Goal: Task Accomplishment & Management: Use online tool/utility

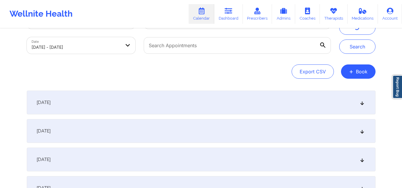
scroll to position [15, 0]
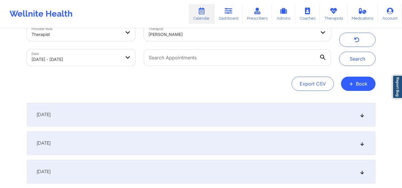
click at [268, 32] on div at bounding box center [231, 34] width 167 height 7
click at [358, 40] on icon "button" at bounding box center [356, 40] width 6 height 5
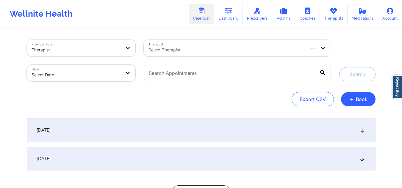
click at [270, 39] on div "Therapist Select Therapist" at bounding box center [236, 48] width 195 height 25
click at [284, 47] on div at bounding box center [225, 49] width 155 height 7
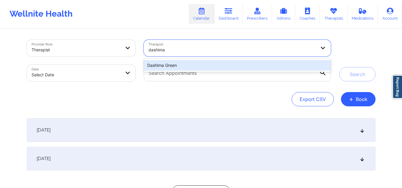
type input "dashima"
click at [269, 64] on div "Dashima Green" at bounding box center [237, 65] width 187 height 11
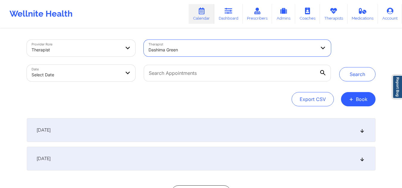
click at [115, 71] on body "Wellnite Health Calendar Dashboard Prescribers Admins Coaches Therapists Medica…" at bounding box center [201, 94] width 402 height 188
select select "2025-8"
select select "2025-9"
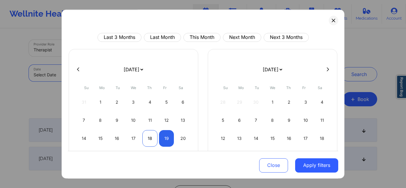
click at [148, 138] on div "18" at bounding box center [149, 138] width 15 height 17
select select "2025-8"
select select "2025-9"
select select "2025-8"
select select "2025-9"
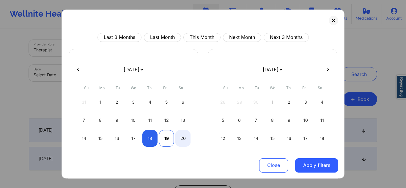
select select "2025-8"
select select "2025-9"
click at [162, 133] on div "19" at bounding box center [166, 138] width 15 height 17
select select "2025-8"
select select "2025-9"
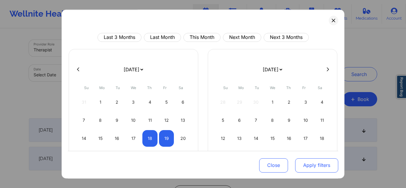
click at [312, 163] on button "Apply filters" at bounding box center [316, 165] width 43 height 14
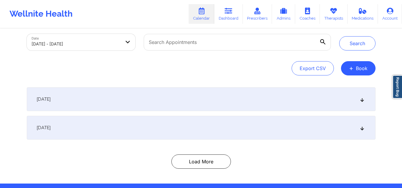
scroll to position [51, 0]
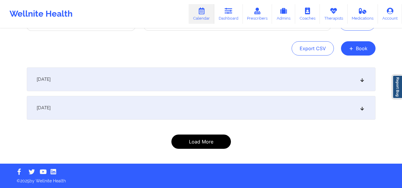
click at [216, 146] on button "Load More" at bounding box center [200, 142] width 59 height 14
click at [198, 147] on button "Load More" at bounding box center [200, 142] width 59 height 14
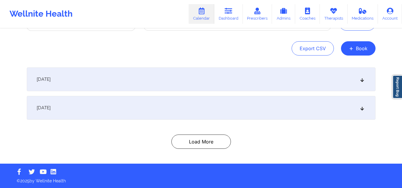
click at [355, 112] on div "[DATE]" at bounding box center [201, 108] width 348 height 24
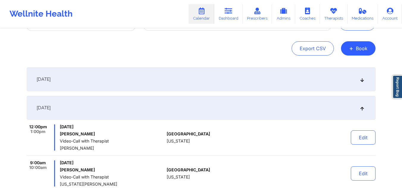
scroll to position [0, 0]
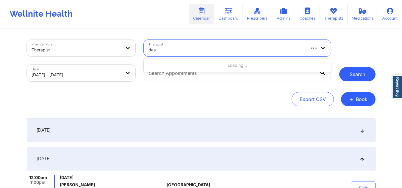
type input "das"
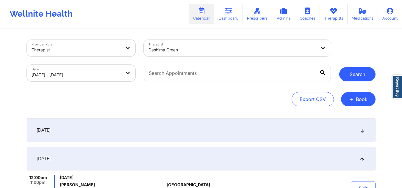
click at [361, 73] on button "Search" at bounding box center [357, 74] width 36 height 14
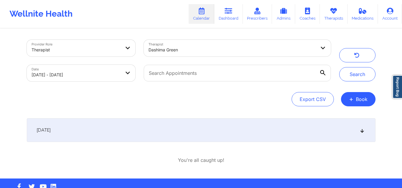
click at [268, 133] on div "[DATE]" at bounding box center [201, 130] width 348 height 24
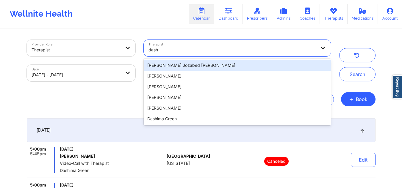
type input "dashi"
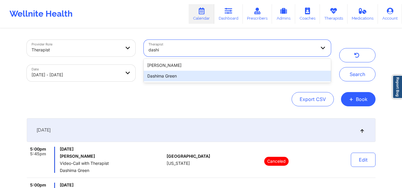
click at [199, 74] on div "Dashima Green" at bounding box center [237, 76] width 187 height 11
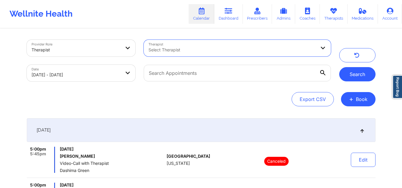
click at [351, 72] on button "Search" at bounding box center [357, 74] width 36 height 14
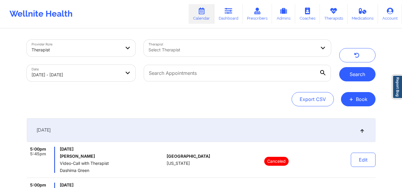
click at [351, 72] on button "Search" at bounding box center [357, 74] width 36 height 14
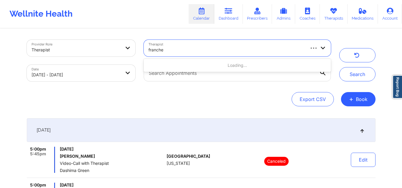
type input "franchez"
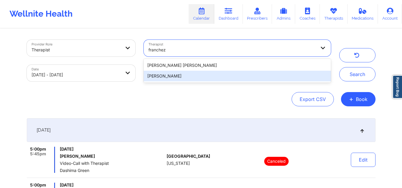
click at [228, 76] on div "[PERSON_NAME]" at bounding box center [237, 76] width 187 height 11
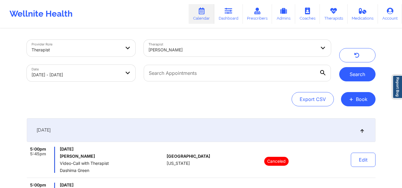
click at [350, 79] on button "Search" at bounding box center [357, 74] width 36 height 14
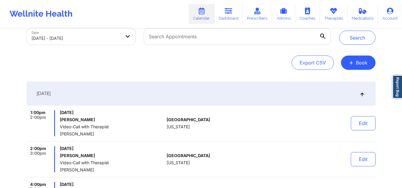
scroll to position [27, 0]
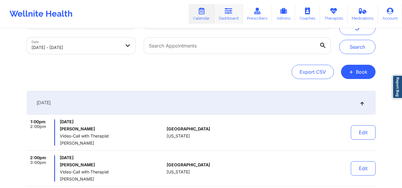
click at [226, 12] on icon at bounding box center [228, 11] width 8 height 7
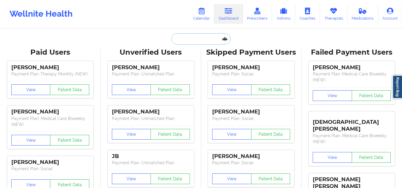
click at [208, 37] on input "text" at bounding box center [200, 38] width 59 height 11
paste input "Daniel Russeau"
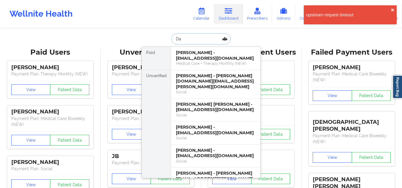
type input "D"
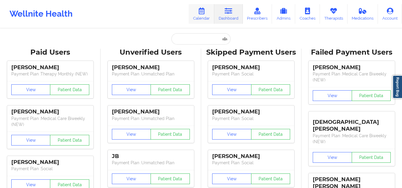
click at [201, 16] on link "Calendar" at bounding box center [201, 14] width 26 height 20
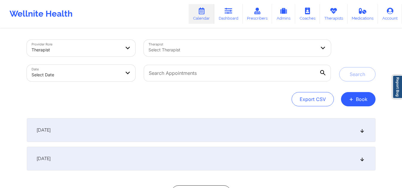
click at [227, 47] on div at bounding box center [231, 49] width 167 height 7
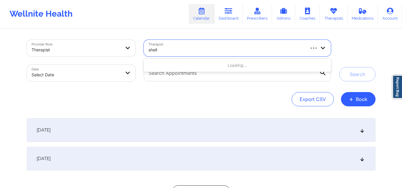
type input "shell"
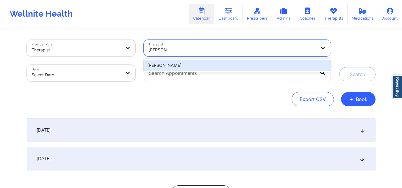
type input "anna sch"
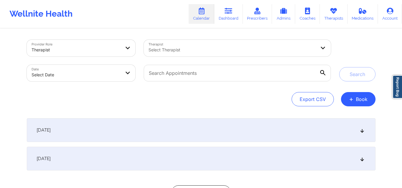
drag, startPoint x: 172, startPoint y: 1, endPoint x: 188, endPoint y: 46, distance: 48.6
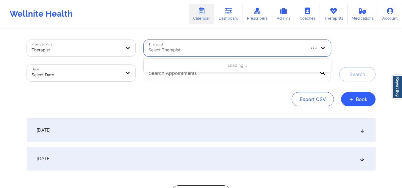
drag, startPoint x: 188, startPoint y: 46, endPoint x: 325, endPoint y: 42, distance: 136.8
drag, startPoint x: 325, startPoint y: 42, endPoint x: 328, endPoint y: 45, distance: 4.0
click at [328, 45] on div at bounding box center [317, 48] width 26 height 17
click at [323, 46] on icon at bounding box center [323, 47] width 6 height 5
type input "anna sch"
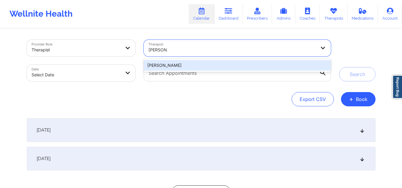
click at [217, 63] on div "Anna Schofield" at bounding box center [237, 65] width 187 height 11
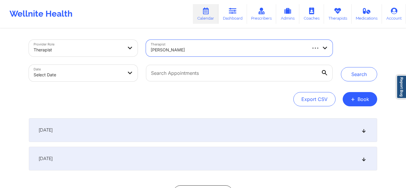
select select "2025-8"
select select "2025-9"
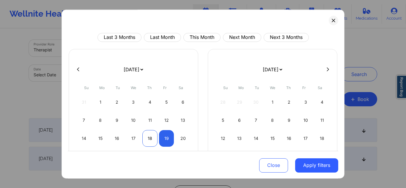
click at [153, 140] on div "18" at bounding box center [149, 138] width 15 height 17
select select "2025-8"
select select "2025-9"
select select "2025-8"
select select "2025-9"
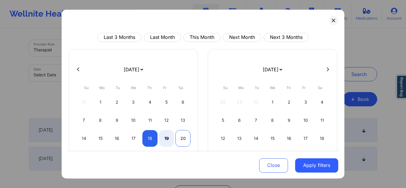
select select "2025-8"
select select "2025-9"
select select "2025-8"
select select "2025-9"
click at [166, 135] on div "19" at bounding box center [166, 138] width 15 height 17
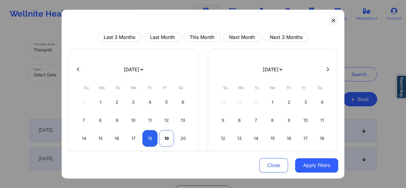
select select "2025-8"
select select "2025-9"
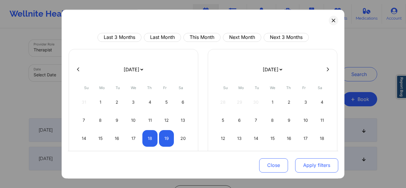
click at [312, 166] on button "Apply filters" at bounding box center [316, 165] width 43 height 14
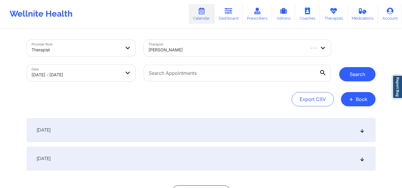
click at [349, 78] on button "Search" at bounding box center [357, 74] width 36 height 14
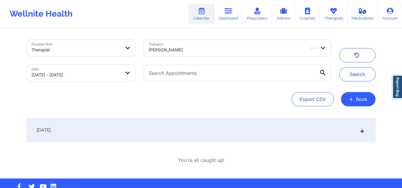
click at [362, 132] on icon at bounding box center [361, 130] width 5 height 4
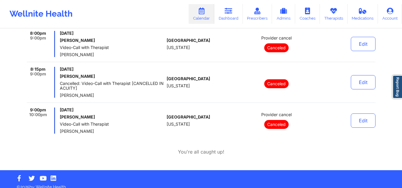
scroll to position [36, 0]
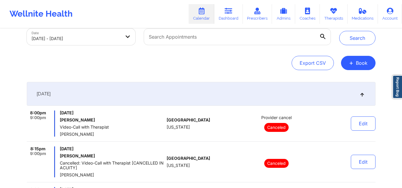
select select "2025-8"
select select "2025-9"
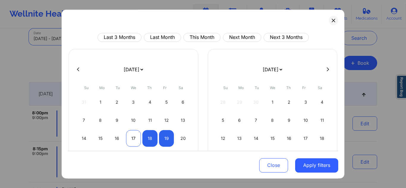
click at [132, 141] on div "17" at bounding box center [133, 138] width 15 height 17
select select "2025-8"
select select "2025-9"
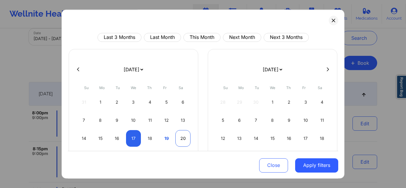
select select "2025-8"
select select "2025-9"
click at [181, 140] on div "20" at bounding box center [182, 138] width 15 height 17
select select "2025-8"
select select "2025-9"
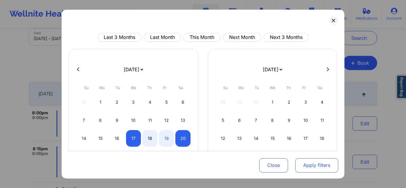
click at [329, 165] on button "Apply filters" at bounding box center [316, 165] width 43 height 14
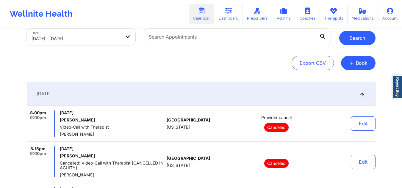
click at [360, 39] on button "Search" at bounding box center [357, 38] width 36 height 14
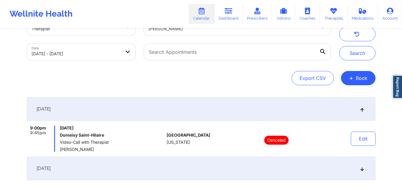
scroll to position [18, 0]
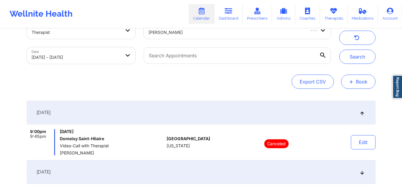
click at [354, 80] on button "+ Book" at bounding box center [358, 82] width 34 height 14
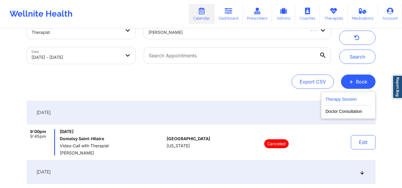
click at [338, 97] on button "Therapy Session" at bounding box center [347, 101] width 45 height 10
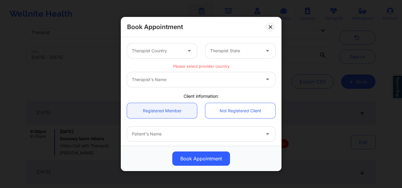
click at [178, 54] on div at bounding box center [157, 50] width 50 height 7
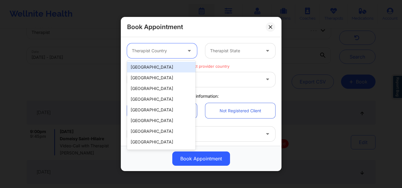
click at [164, 65] on div "[GEOGRAPHIC_DATA]" at bounding box center [161, 67] width 68 height 11
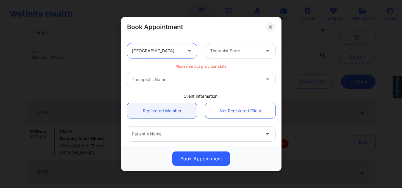
click at [232, 45] on div "Therapist State" at bounding box center [233, 50] width 56 height 15
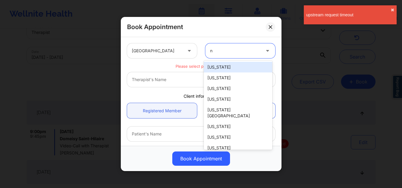
type input "ny"
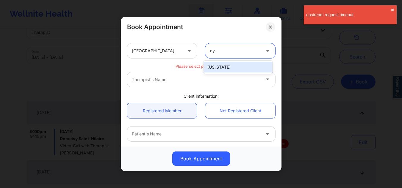
click at [242, 66] on div "[US_STATE]" at bounding box center [238, 67] width 68 height 11
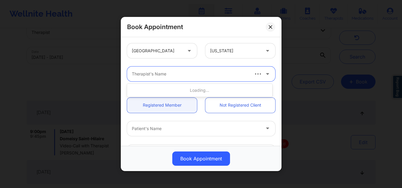
drag, startPoint x: 231, startPoint y: 72, endPoint x: 197, endPoint y: 75, distance: 33.7
click at [197, 75] on div at bounding box center [190, 73] width 117 height 7
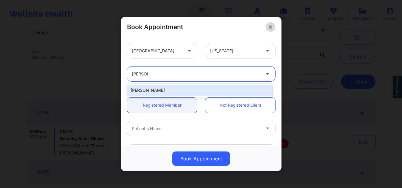
type input "anna sc"
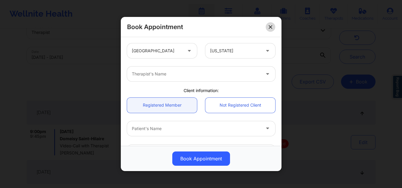
click at [271, 28] on icon at bounding box center [270, 27] width 4 height 4
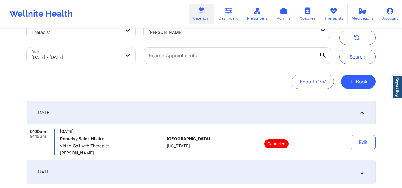
drag, startPoint x: 355, startPoint y: 83, endPoint x: 243, endPoint y: 82, distance: 112.1
click at [243, 82] on div "Export CSV + Book" at bounding box center [201, 82] width 348 height 14
click at [364, 82] on button "+ Book" at bounding box center [358, 82] width 34 height 14
click at [346, 102] on button "Therapy Session" at bounding box center [347, 101] width 45 height 10
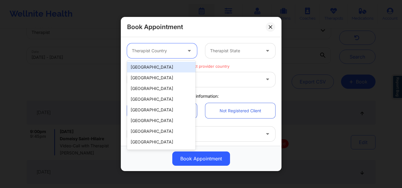
click at [180, 45] on div "Therapist Country" at bounding box center [155, 50] width 56 height 15
click at [159, 68] on div "[GEOGRAPHIC_DATA]" at bounding box center [161, 67] width 68 height 11
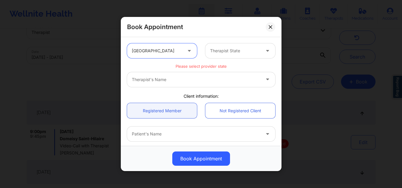
click at [250, 46] on div "Therapist State" at bounding box center [233, 50] width 56 height 15
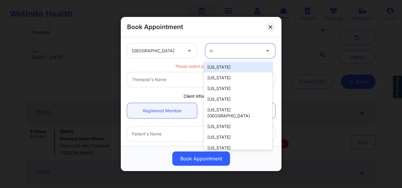
type input "ny"
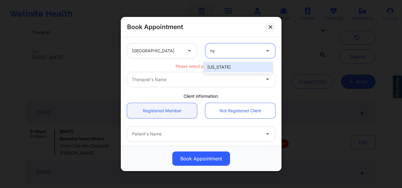
click at [229, 69] on div "[US_STATE]" at bounding box center [238, 67] width 68 height 11
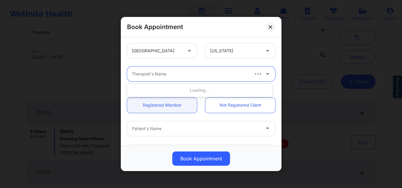
click at [191, 73] on div at bounding box center [190, 73] width 117 height 7
type input "anna sc"
click at [264, 73] on icon at bounding box center [267, 72] width 6 height 5
type input "anna sc"
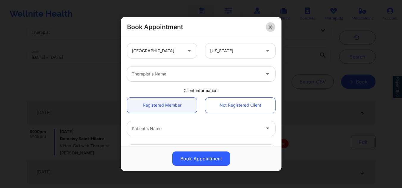
click at [269, 24] on button at bounding box center [270, 27] width 10 height 10
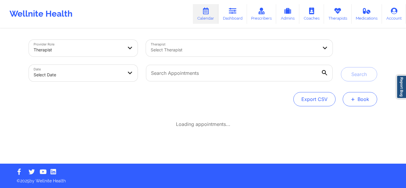
click at [352, 97] on span "+" at bounding box center [353, 98] width 4 height 3
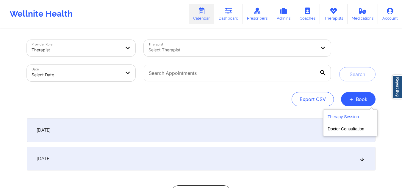
click at [352, 118] on button "Therapy Session" at bounding box center [349, 118] width 45 height 10
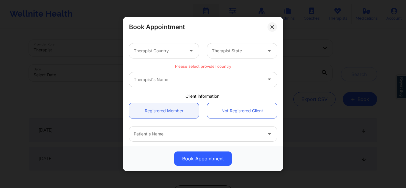
click at [181, 51] on div at bounding box center [159, 50] width 50 height 7
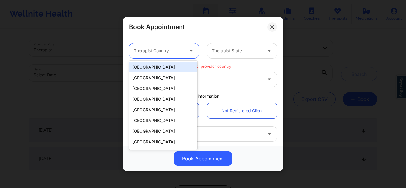
click at [156, 67] on div "[GEOGRAPHIC_DATA]" at bounding box center [163, 67] width 68 height 11
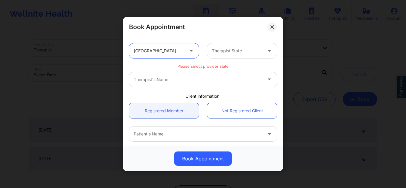
click at [219, 46] on div "Therapist State" at bounding box center [235, 50] width 56 height 15
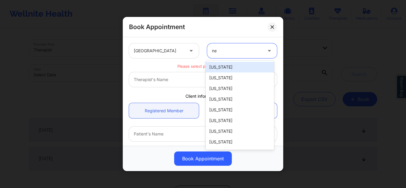
type input "new"
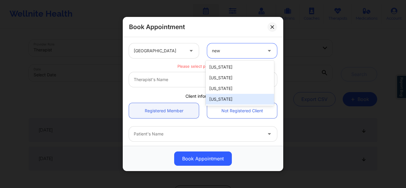
click at [215, 95] on div "[US_STATE]" at bounding box center [240, 99] width 68 height 11
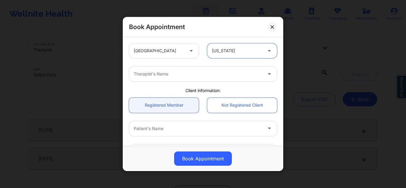
click at [196, 74] on div at bounding box center [198, 73] width 128 height 7
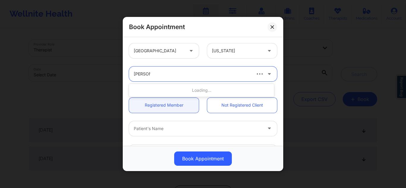
type input "anna sc"
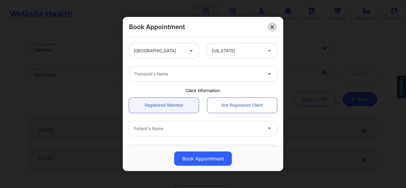
click at [268, 30] on button at bounding box center [273, 27] width 10 height 10
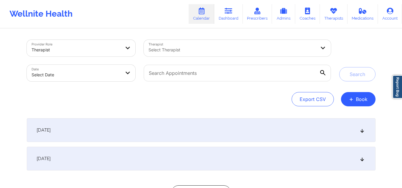
click at [298, 48] on div at bounding box center [231, 49] width 167 height 7
click at [357, 98] on button "+ Book" at bounding box center [358, 99] width 34 height 14
click at [342, 116] on button "Therapy Session" at bounding box center [347, 118] width 45 height 10
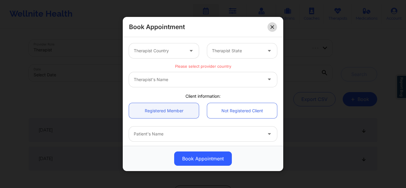
click at [274, 29] on button at bounding box center [273, 27] width 10 height 10
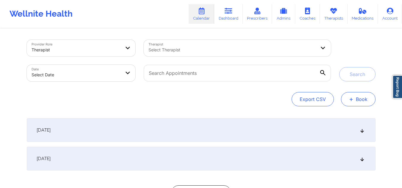
click at [355, 97] on button "+ Book" at bounding box center [358, 99] width 34 height 14
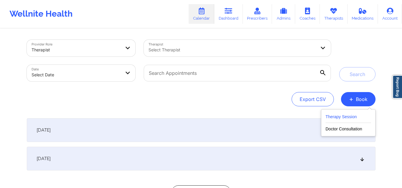
click at [346, 115] on button "Therapy Session" at bounding box center [347, 118] width 45 height 10
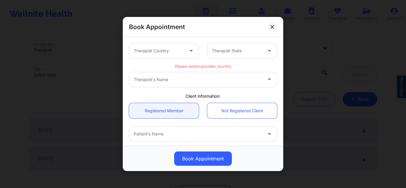
click at [178, 51] on div at bounding box center [159, 50] width 50 height 7
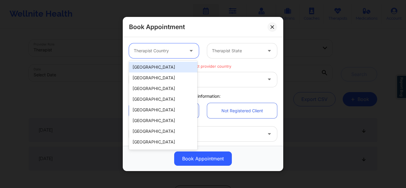
click at [169, 65] on div "[GEOGRAPHIC_DATA]" at bounding box center [163, 67] width 68 height 11
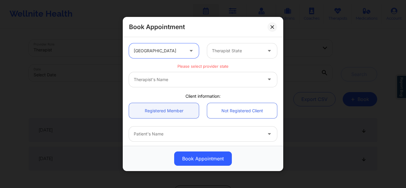
click at [239, 54] on div at bounding box center [237, 50] width 50 height 7
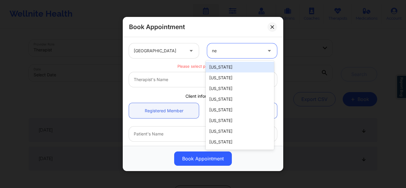
type input "new"
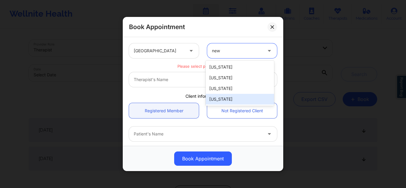
click at [219, 97] on div "[US_STATE]" at bounding box center [240, 99] width 68 height 11
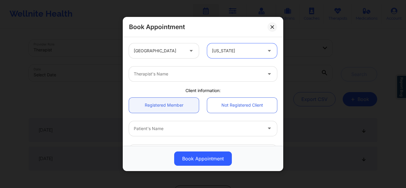
click at [192, 74] on div at bounding box center [198, 73] width 128 height 7
click at [266, 74] on icon at bounding box center [269, 72] width 6 height 5
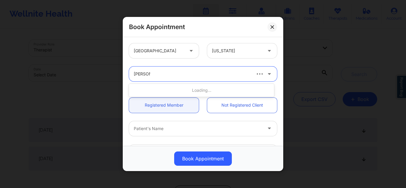
type input "anna sc"
click at [262, 74] on div at bounding box center [264, 74] width 26 height 15
type input "anna sc"
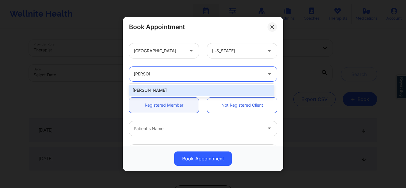
click at [240, 88] on div "Anna Schofield" at bounding box center [201, 90] width 145 height 11
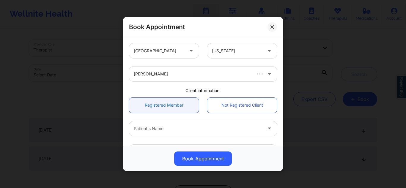
click at [165, 102] on link "Registered Member" at bounding box center [164, 104] width 70 height 15
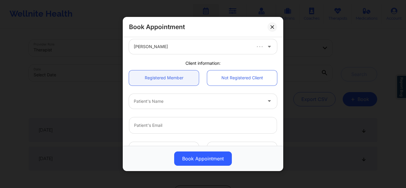
scroll to position [29, 0]
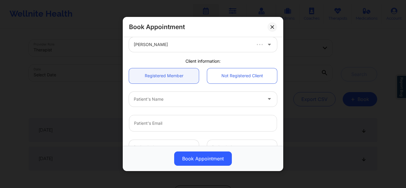
click at [266, 97] on icon at bounding box center [269, 97] width 6 height 5
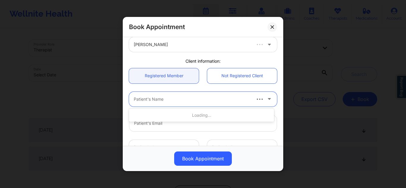
paste input "Anna Schofield"
type input "Anna Schofield"
type input "gina"
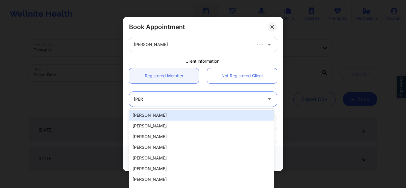
click at [232, 115] on div "Gina LaRocca" at bounding box center [201, 115] width 145 height 11
type input "gina.larocca@aol.com"
type input "9177244239"
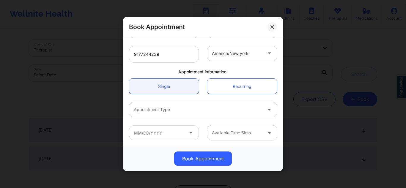
scroll to position [147, 0]
click at [225, 111] on div at bounding box center [198, 109] width 128 height 7
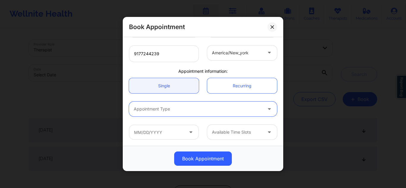
click at [263, 108] on div at bounding box center [270, 109] width 14 height 15
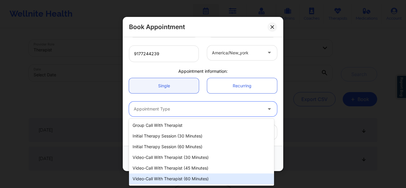
click at [201, 180] on div "Video-Call with Therapist (60 minutes)" at bounding box center [201, 179] width 145 height 11
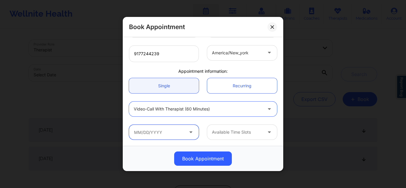
click at [164, 133] on input "text" at bounding box center [164, 132] width 70 height 15
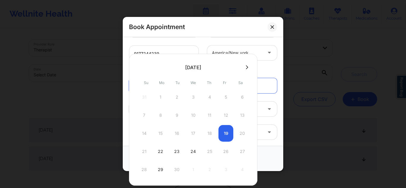
click at [222, 132] on div "14 15 16 17 18 19 20" at bounding box center [193, 133] width 113 height 17
click at [277, 100] on div "Video-Call with Therapist (60 minutes)" at bounding box center [203, 108] width 156 height 23
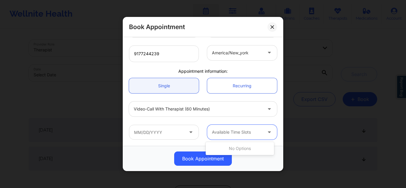
click at [252, 132] on div at bounding box center [237, 132] width 50 height 7
click at [177, 132] on input "text" at bounding box center [164, 132] width 70 height 15
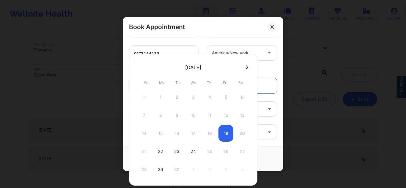
click at [229, 131] on div "14 15 16 17 18 19 20" at bounding box center [193, 133] width 113 height 17
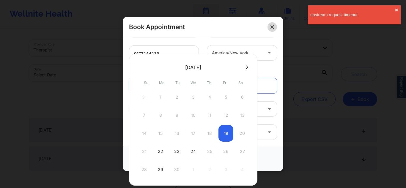
click at [273, 28] on icon at bounding box center [271, 26] width 3 height 3
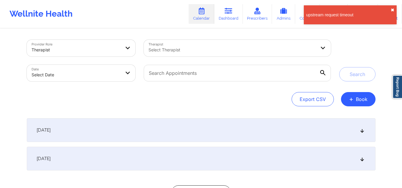
click at [390, 10] on button "✖︎" at bounding box center [392, 10] width 4 height 5
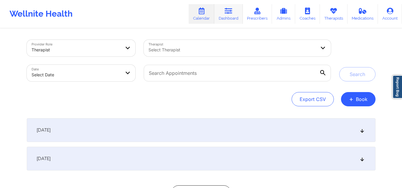
click at [232, 10] on icon at bounding box center [228, 11] width 8 height 7
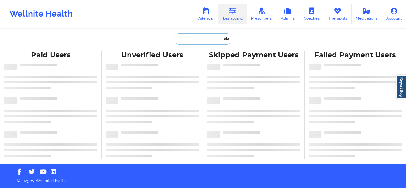
click at [193, 43] on input "text" at bounding box center [203, 38] width 59 height 11
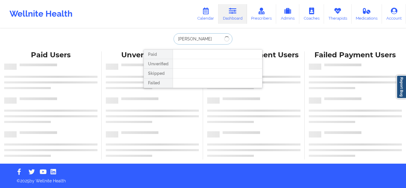
type input "carlos madrid"
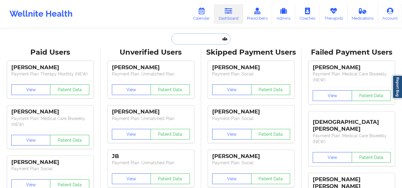
click at [192, 42] on input "text" at bounding box center [200, 38] width 59 height 11
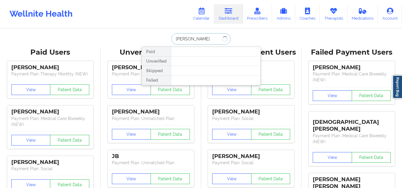
type input "[PERSON_NAME]"
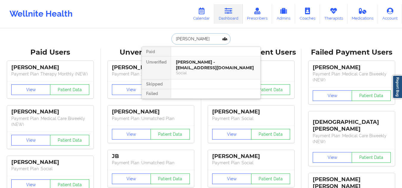
click at [190, 70] on div "[PERSON_NAME] - [EMAIL_ADDRESS][DOMAIN_NAME]" at bounding box center [216, 64] width 80 height 11
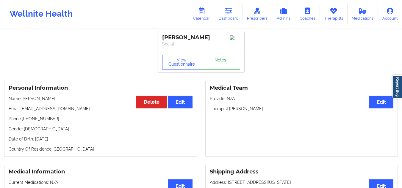
click at [228, 66] on link "Notes" at bounding box center [220, 62] width 39 height 15
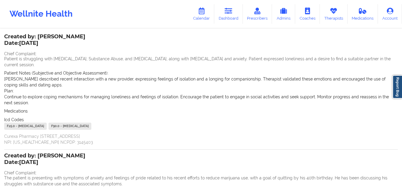
scroll to position [29, 0]
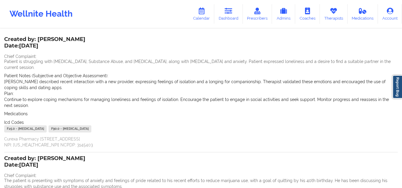
click at [160, 17] on div "Wellnite Health Calendar Dashboard Prescribers Admins Coaches Therapists Medica…" at bounding box center [201, 14] width 402 height 24
click at [186, 32] on div "Name: [PERSON_NAME] Add notes Migrate notes Created by: [PERSON_NAME] Date: [DA…" at bounding box center [201, 161] width 402 height 322
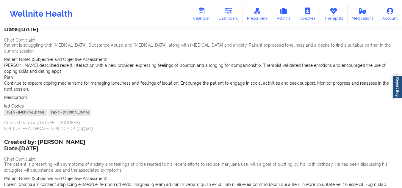
scroll to position [37, 0]
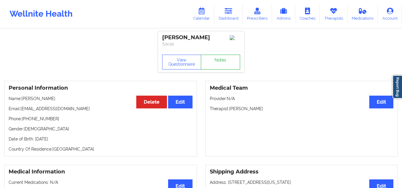
click at [226, 61] on link "Notes" at bounding box center [220, 62] width 39 height 15
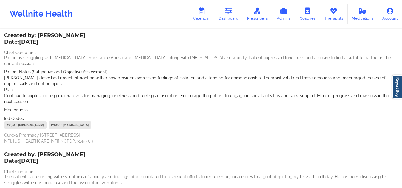
scroll to position [34, 0]
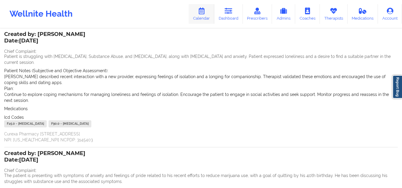
click at [208, 14] on link "Calendar" at bounding box center [201, 14] width 26 height 20
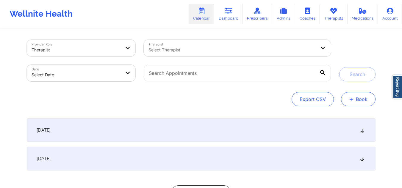
click at [355, 101] on button "+ Book" at bounding box center [358, 99] width 34 height 14
drag, startPoint x: 356, startPoint y: 96, endPoint x: 378, endPoint y: 45, distance: 55.3
click at [378, 45] on div "Search" at bounding box center [357, 61] width 45 height 42
click at [361, 101] on button "+ Book" at bounding box center [358, 99] width 34 height 14
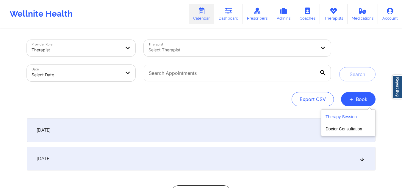
click at [343, 117] on button "Therapy Session" at bounding box center [347, 118] width 45 height 10
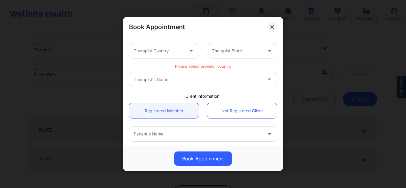
click at [178, 49] on div at bounding box center [159, 50] width 50 height 7
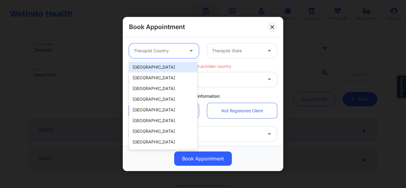
click at [155, 66] on div "[GEOGRAPHIC_DATA]" at bounding box center [163, 67] width 68 height 11
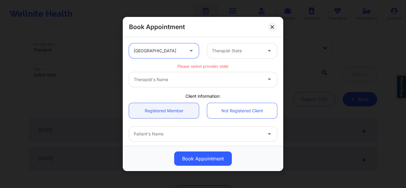
click at [227, 49] on div at bounding box center [237, 50] width 50 height 7
type input "ma"
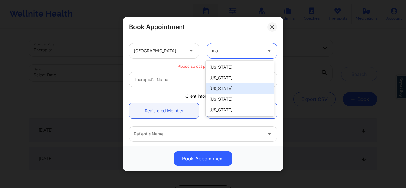
click at [224, 92] on div "[US_STATE]" at bounding box center [240, 88] width 68 height 11
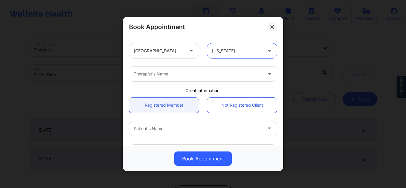
click at [237, 54] on div "[US_STATE]" at bounding box center [237, 50] width 50 height 15
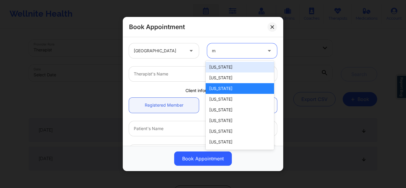
type input "ma"
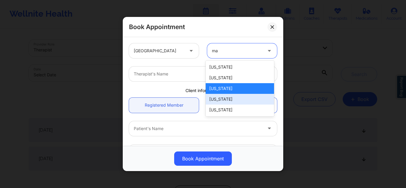
click at [224, 102] on div "[US_STATE]" at bounding box center [240, 99] width 68 height 11
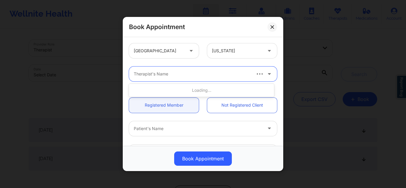
click at [208, 75] on div at bounding box center [192, 73] width 117 height 7
type input "[PERSON_NAME]"
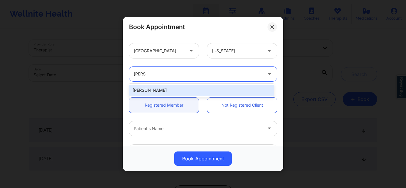
click at [210, 88] on div "[PERSON_NAME]" at bounding box center [201, 90] width 145 height 11
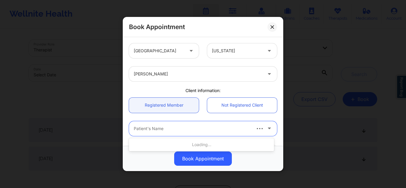
click at [195, 130] on div at bounding box center [192, 128] width 117 height 7
click at [230, 104] on link "Not Registered Client" at bounding box center [242, 104] width 70 height 15
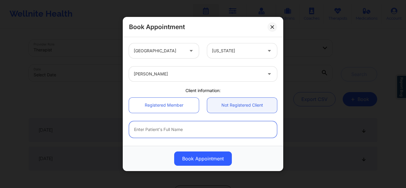
click at [189, 131] on input "text" at bounding box center [203, 129] width 148 height 17
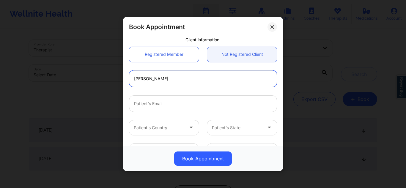
scroll to position [76, 0]
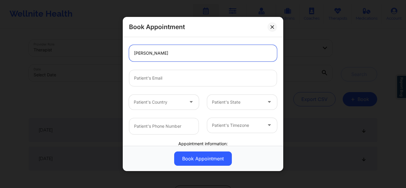
type input "[PERSON_NAME]"
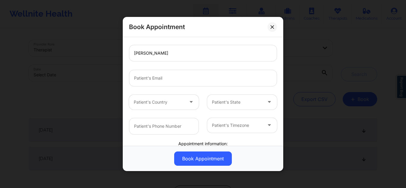
click at [169, 104] on div at bounding box center [159, 102] width 50 height 7
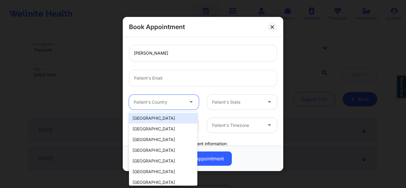
click at [157, 118] on div "[GEOGRAPHIC_DATA]" at bounding box center [163, 118] width 68 height 11
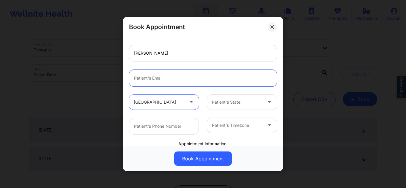
click at [179, 72] on input "email" at bounding box center [203, 78] width 148 height 17
paste input "[EMAIL_ADDRESS][DOMAIN_NAME]"
type input "[EMAIL_ADDRESS][DOMAIN_NAME]"
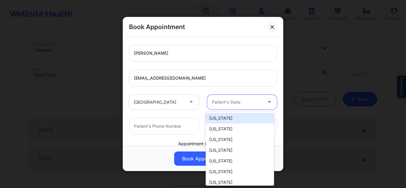
click at [233, 107] on div "Patient's State" at bounding box center [235, 102] width 56 height 15
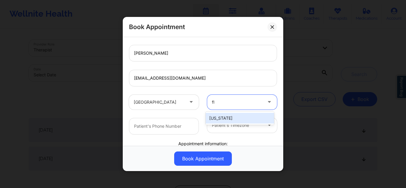
type input "fl"
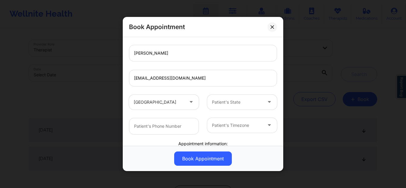
drag, startPoint x: 227, startPoint y: 116, endPoint x: 216, endPoint y: 97, distance: 22.3
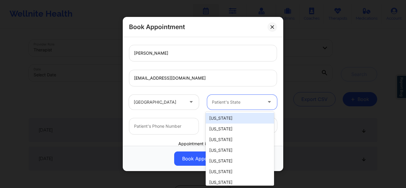
drag, startPoint x: 216, startPoint y: 97, endPoint x: 211, endPoint y: 103, distance: 7.2
type input "fl"
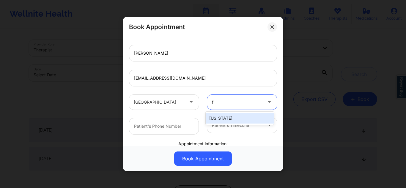
click at [224, 121] on div "[US_STATE]" at bounding box center [240, 118] width 68 height 11
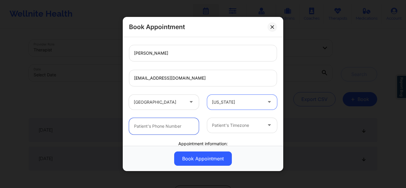
click at [177, 125] on input "text" at bounding box center [164, 126] width 70 height 17
paste input "[PHONE_NUMBER]"
type input "[PHONE_NUMBER]"
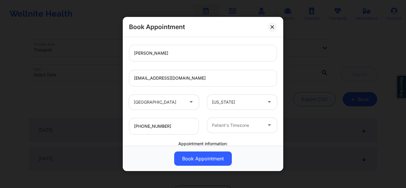
click at [224, 129] on div at bounding box center [237, 125] width 50 height 7
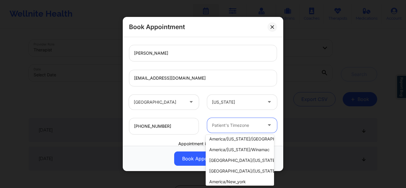
scroll to position [265, 0]
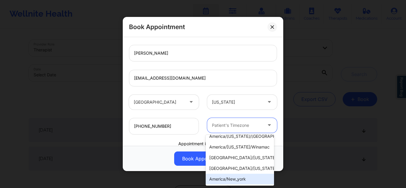
click at [254, 177] on div "america/new_york" at bounding box center [240, 179] width 68 height 11
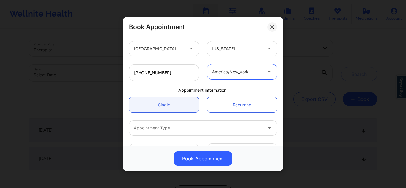
scroll to position [133, 0]
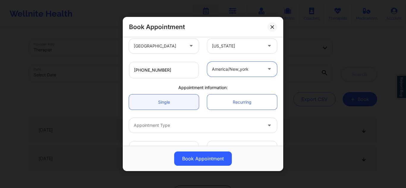
click at [165, 127] on div at bounding box center [198, 125] width 128 height 7
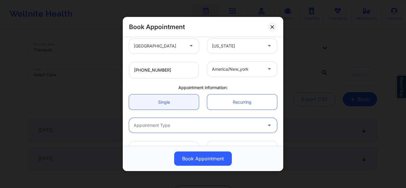
click at [197, 129] on div at bounding box center [198, 125] width 128 height 7
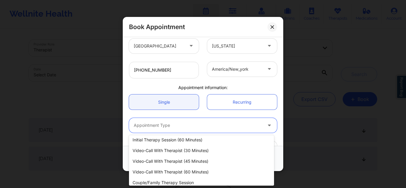
scroll to position [27, 0]
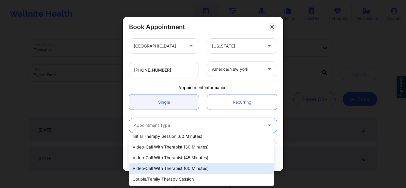
click at [221, 171] on div "Video-Call with Therapist (60 minutes)" at bounding box center [201, 168] width 145 height 11
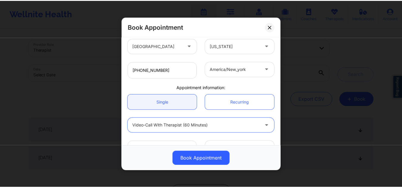
scroll to position [149, 0]
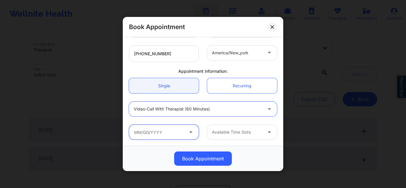
click at [177, 132] on input "text" at bounding box center [164, 132] width 70 height 15
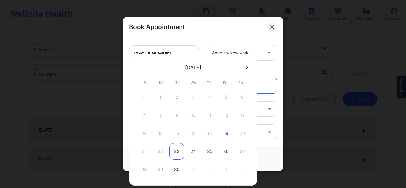
click at [175, 153] on div "23" at bounding box center [176, 151] width 15 height 17
type input "09/23/2025"
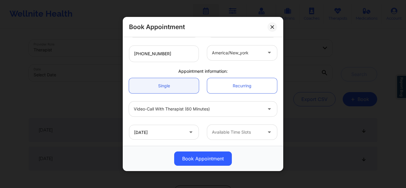
click at [234, 128] on div "Available Time Slots" at bounding box center [235, 132] width 56 height 15
click at [271, 26] on icon at bounding box center [271, 26] width 3 height 3
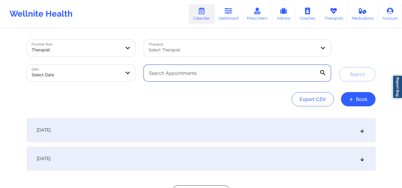
click at [262, 79] on input "text" at bounding box center [237, 73] width 187 height 17
paste input "[PERSON_NAME]"
type input "[PERSON_NAME]"
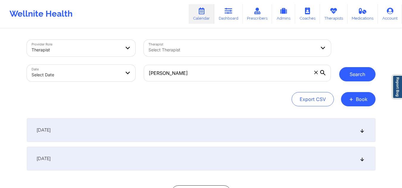
click at [352, 77] on button "Search" at bounding box center [357, 74] width 36 height 14
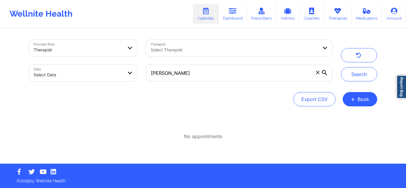
click at [173, 47] on div at bounding box center [234, 49] width 167 height 7
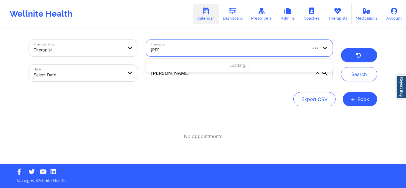
type input "[PERSON_NAME]"
click at [352, 56] on button "button" at bounding box center [359, 55] width 36 height 14
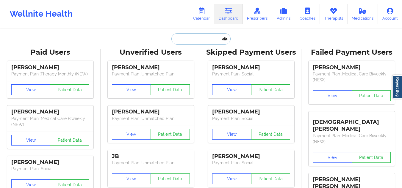
click at [182, 37] on input "text" at bounding box center [200, 38] width 59 height 11
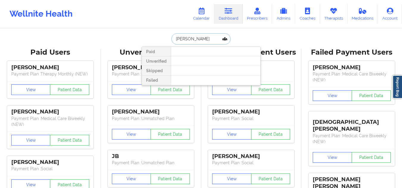
type input "[PERSON_NAME]"
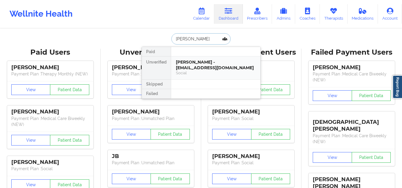
click at [189, 61] on div "[PERSON_NAME] - [EMAIL_ADDRESS][DOMAIN_NAME]" at bounding box center [216, 64] width 80 height 11
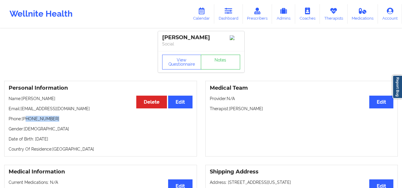
drag, startPoint x: 54, startPoint y: 123, endPoint x: 26, endPoint y: 122, distance: 27.6
click at [26, 122] on p "Phone: [PHONE_NUMBER]" at bounding box center [101, 119] width 184 height 6
copy p "[PHONE_NUMBER]"
click at [224, 13] on link "Dashboard" at bounding box center [228, 14] width 29 height 20
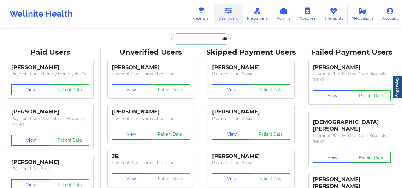
click at [188, 43] on input "text" at bounding box center [200, 38] width 59 height 11
paste input "circusdiem@gmail.com"
type input "circusdiem@gmail.com"
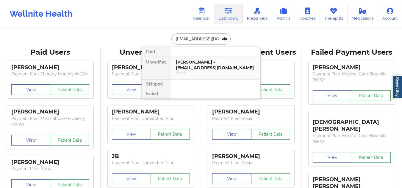
click at [184, 75] on div "Social" at bounding box center [216, 72] width 80 height 5
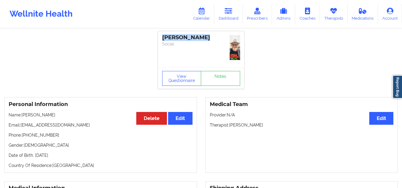
drag, startPoint x: 207, startPoint y: 37, endPoint x: 162, endPoint y: 38, distance: 45.2
click at [162, 38] on div "[PERSON_NAME]" at bounding box center [201, 37] width 78 height 7
copy div "[PERSON_NAME]"
drag, startPoint x: 54, startPoint y: 137, endPoint x: 26, endPoint y: 138, distance: 28.0
click at [26, 138] on p "Phone: +15153214653" at bounding box center [101, 135] width 184 height 6
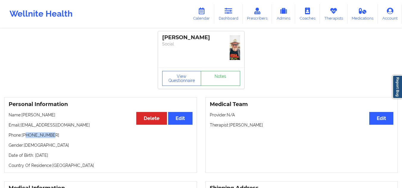
copy p "5153214653"
click at [199, 18] on link "Calendar" at bounding box center [201, 14] width 26 height 20
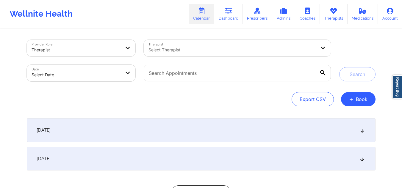
click at [246, 51] on div at bounding box center [231, 49] width 167 height 7
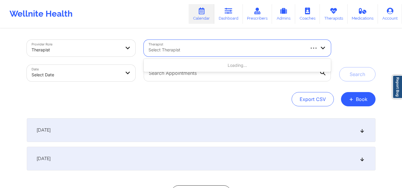
click at [246, 51] on div at bounding box center [225, 49] width 155 height 7
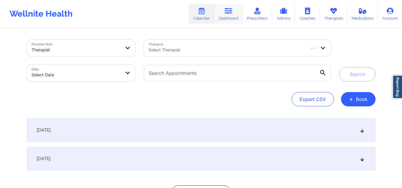
click at [234, 13] on link "Dashboard" at bounding box center [228, 14] width 29 height 20
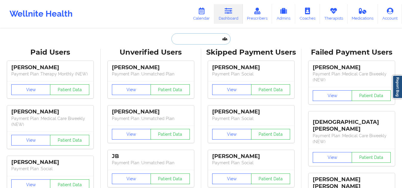
click at [201, 42] on input "text" at bounding box center [200, 38] width 59 height 11
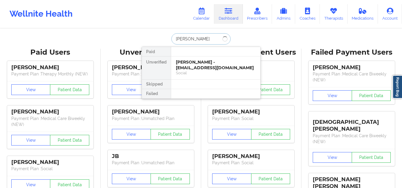
type input "janet e anderson"
click at [199, 72] on div "Social" at bounding box center [216, 72] width 80 height 5
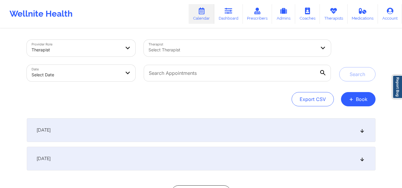
click at [199, 54] on div "Select Therapist" at bounding box center [230, 48] width 173 height 17
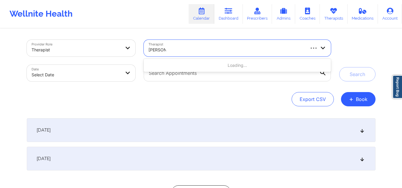
type input "[PERSON_NAME]"
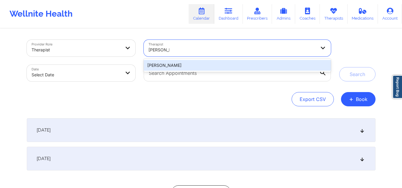
click at [196, 62] on div "[PERSON_NAME]" at bounding box center [237, 65] width 187 height 11
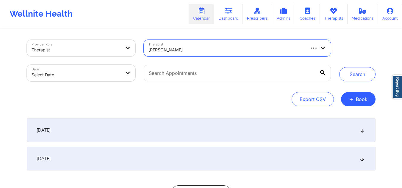
click at [121, 70] on body "Wellnite Health Calendar Dashboard Prescribers Admins Coaches Therapists Medica…" at bounding box center [201, 94] width 402 height 188
select select "2025-8"
select select "2025-9"
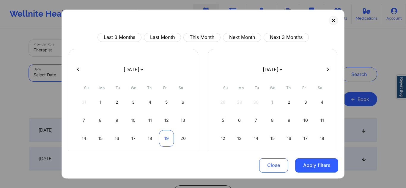
click at [163, 134] on div "19" at bounding box center [166, 138] width 15 height 17
select select "2025-8"
select select "2025-9"
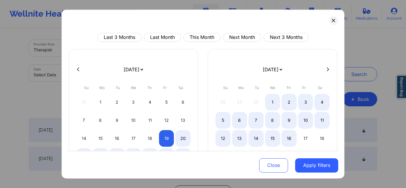
select select "2025-8"
select select "2025-9"
select select "2025-8"
select select "2025-9"
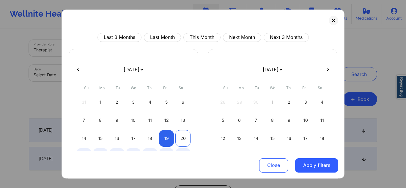
select select "2025-8"
select select "2025-9"
click at [186, 139] on div "20" at bounding box center [182, 138] width 15 height 17
select select "2025-8"
select select "2025-9"
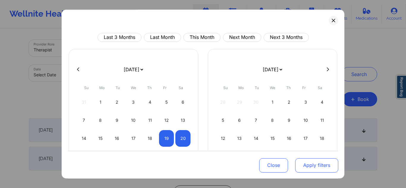
click at [300, 165] on button "Apply filters" at bounding box center [316, 165] width 43 height 14
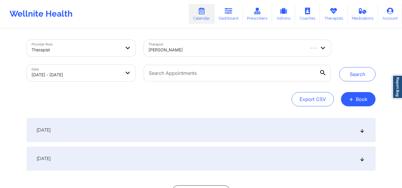
click at [360, 132] on icon at bounding box center [361, 130] width 5 height 4
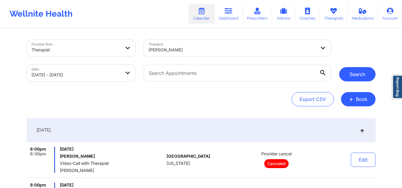
click at [354, 73] on button "Search" at bounding box center [357, 74] width 36 height 14
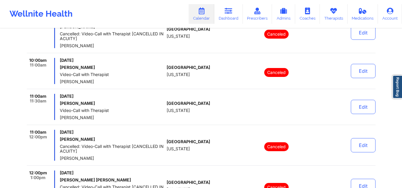
scroll to position [209, 0]
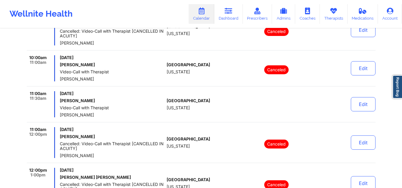
click at [398, 89] on link "Report Bug" at bounding box center [397, 86] width 10 height 23
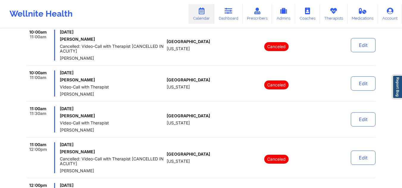
scroll to position [0, 0]
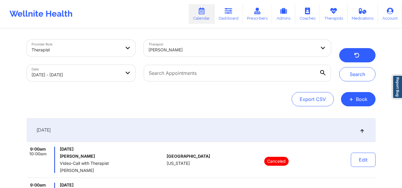
click at [350, 53] on button "button" at bounding box center [357, 55] width 36 height 14
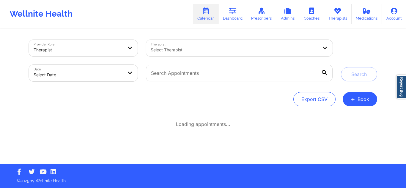
click at [258, 47] on div at bounding box center [234, 49] width 167 height 7
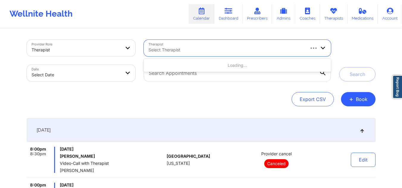
type input "n"
type input "[PERSON_NAME]"
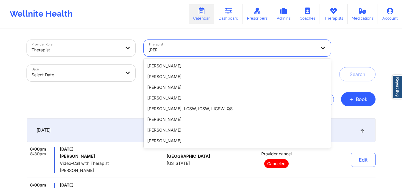
scroll to position [42, 0]
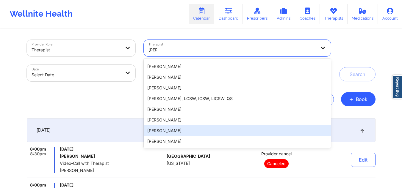
click at [249, 130] on div "[PERSON_NAME]" at bounding box center [237, 130] width 187 height 11
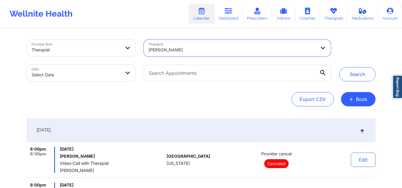
select select "2025-8"
select select "2025-9"
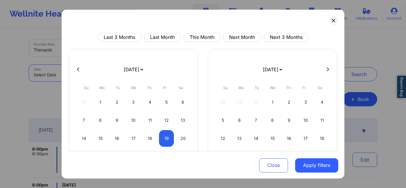
click at [97, 78] on body "Wellnite Health Calendar Dashboard Prescribers Admins Coaches Therapists Medica…" at bounding box center [203, 94] width 406 height 188
click at [164, 137] on div "19" at bounding box center [166, 138] width 15 height 17
select select "2025-8"
select select "2025-9"
select select "2025-8"
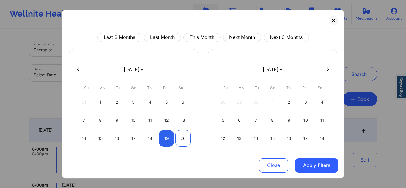
select select "2025-9"
click at [181, 141] on div "20" at bounding box center [182, 138] width 15 height 17
select select "2025-8"
select select "2025-9"
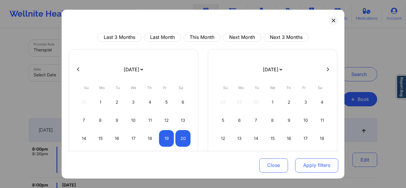
click at [327, 164] on button "Apply filters" at bounding box center [316, 165] width 43 height 14
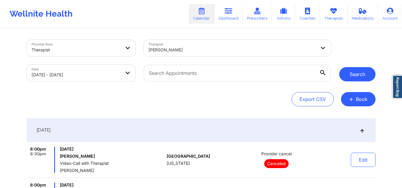
click at [355, 78] on button "Search" at bounding box center [357, 74] width 36 height 14
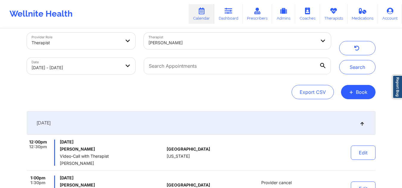
scroll to position [6, 0]
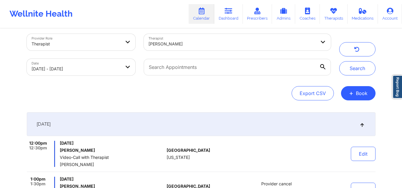
click at [284, 39] on div "[PERSON_NAME]" at bounding box center [231, 43] width 167 height 13
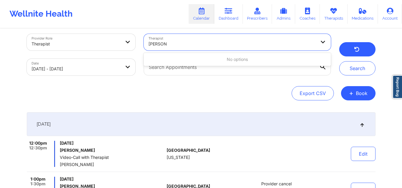
type input "[PERSON_NAME]"
click at [359, 51] on icon "button" at bounding box center [356, 50] width 6 height 5
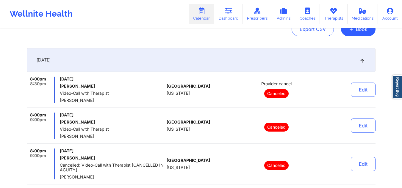
scroll to position [0, 0]
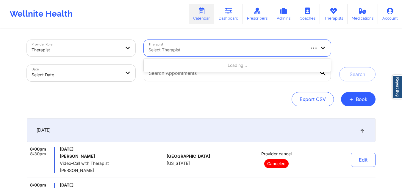
click at [241, 52] on div at bounding box center [225, 49] width 155 height 7
type input "[PERSON_NAME]"
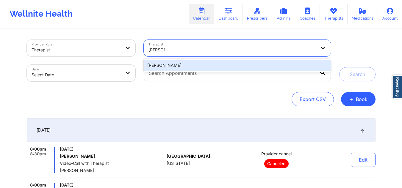
type input "[PERSON_NAME]"
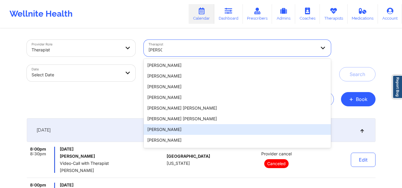
click at [228, 130] on div "[PERSON_NAME]" at bounding box center [237, 129] width 187 height 11
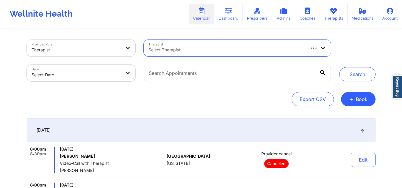
click at [78, 73] on body "Wellnite Health Calendar Dashboard Prescribers Admins Coaches Therapists Medica…" at bounding box center [201, 94] width 402 height 188
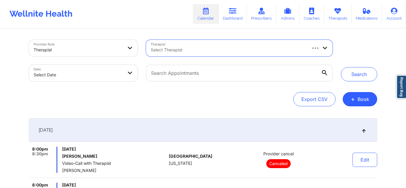
select select "2025-8"
select select "2025-9"
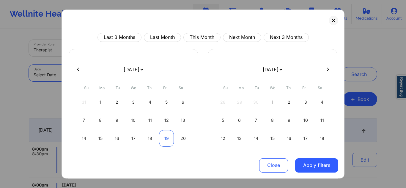
click at [163, 133] on div "19" at bounding box center [166, 138] width 15 height 17
select select "2025-8"
select select "2025-9"
select select "2025-8"
select select "2025-9"
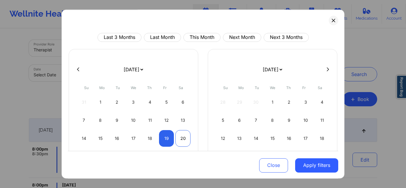
click at [181, 139] on div "20" at bounding box center [182, 138] width 15 height 17
select select "2025-8"
select select "2025-9"
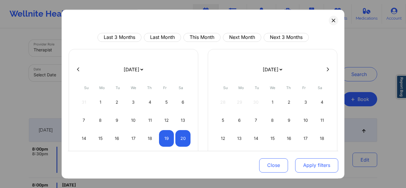
click at [313, 168] on button "Apply filters" at bounding box center [316, 165] width 43 height 14
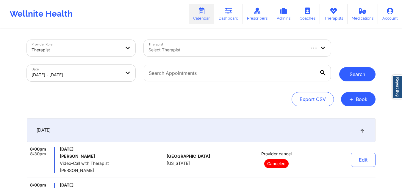
click at [349, 71] on button "Search" at bounding box center [357, 74] width 36 height 14
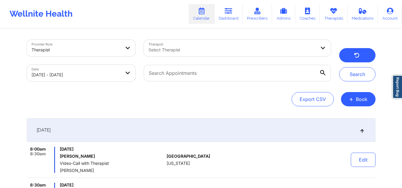
click at [364, 55] on button "button" at bounding box center [357, 55] width 36 height 14
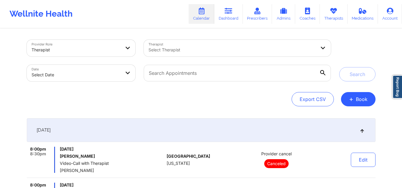
click at [245, 46] on div "Select Therapist" at bounding box center [230, 48] width 173 height 17
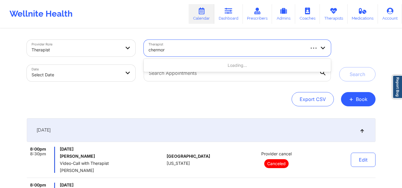
type input "chermora"
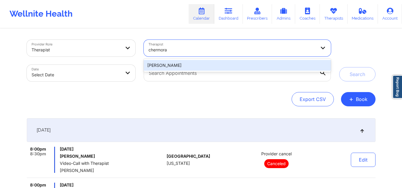
click at [228, 62] on div "[PERSON_NAME]" at bounding box center [237, 65] width 187 height 11
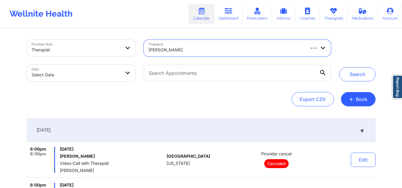
click at [82, 78] on body "Wellnite Health Calendar Dashboard Prescribers Admins Coaches Therapists Medica…" at bounding box center [201, 94] width 402 height 188
select select "2025-8"
select select "2025-9"
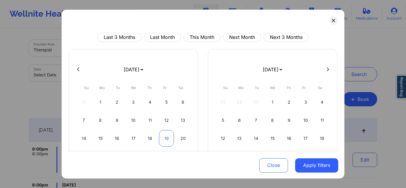
click at [168, 138] on div "19" at bounding box center [166, 138] width 15 height 17
select select "2025-8"
select select "2025-9"
select select "2025-8"
select select "2025-9"
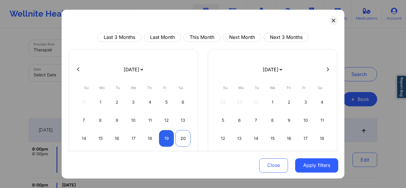
click at [183, 141] on div "20" at bounding box center [182, 138] width 15 height 17
select select "2025-8"
select select "2025-9"
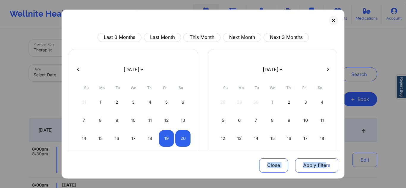
drag, startPoint x: 340, startPoint y: 166, endPoint x: 320, endPoint y: 166, distance: 19.9
click at [320, 166] on div "Last 3 Months Last Month This Month Next Month Next 3 Months [DATE] [DATE] [DAT…" at bounding box center [203, 94] width 283 height 169
click at [320, 166] on button "Apply filters" at bounding box center [316, 165] width 43 height 14
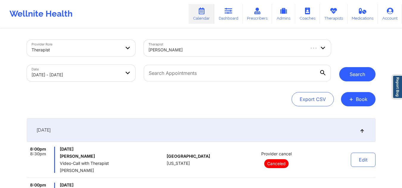
click at [358, 73] on button "Search" at bounding box center [357, 74] width 36 height 14
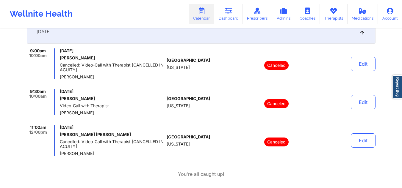
scroll to position [91, 0]
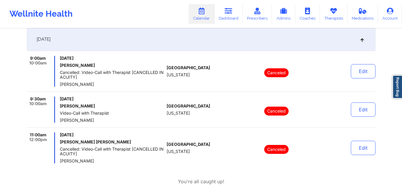
drag, startPoint x: 97, startPoint y: 106, endPoint x: 59, endPoint y: 106, distance: 38.3
click at [59, 106] on div "9:30am 10:00am [DATE] [PERSON_NAME] Video-Call with Therapist [PERSON_NAME]" at bounding box center [96, 110] width 138 height 26
copy h6 "[PERSON_NAME]"
click at [6, 69] on div "Provider Role Therapist Therapist [PERSON_NAME] Date [DATE] - [DATE] Search Exp…" at bounding box center [201, 54] width 402 height 291
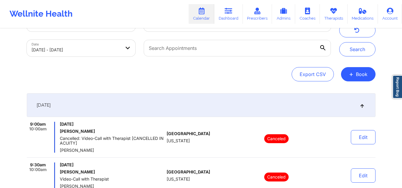
scroll to position [8, 0]
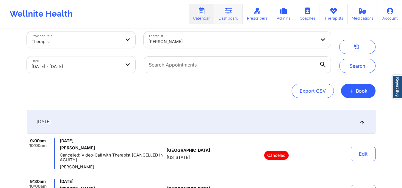
drag, startPoint x: 238, startPoint y: 11, endPoint x: 229, endPoint y: 14, distance: 9.0
click at [238, 11] on link "Dashboard" at bounding box center [228, 14] width 29 height 20
click at [229, 14] on link "Dashboard" at bounding box center [228, 14] width 29 height 20
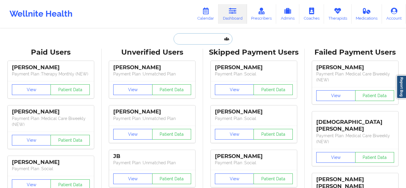
click at [199, 35] on input "text" at bounding box center [203, 38] width 59 height 11
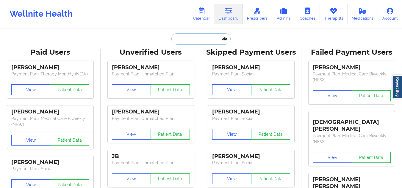
click at [192, 39] on input "text" at bounding box center [200, 38] width 59 height 11
paste input "[PERSON_NAME]"
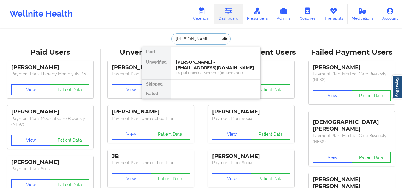
type input "[PERSON_NAME]"
click at [225, 74] on div "Digital Practice Member (In-Network)" at bounding box center [216, 72] width 80 height 5
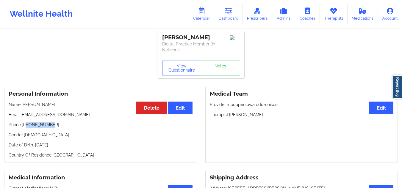
drag, startPoint x: 54, startPoint y: 125, endPoint x: 27, endPoint y: 125, distance: 27.3
click at [27, 125] on p "Phone: [PHONE_NUMBER]" at bounding box center [101, 125] width 184 height 6
copy p "6303989098"
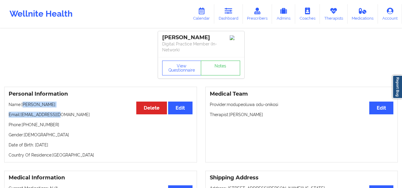
drag, startPoint x: 56, startPoint y: 108, endPoint x: 25, endPoint y: 104, distance: 30.8
click at [25, 104] on div "Personal Information Edit Delete Name: [PERSON_NAME] Email: [EMAIL_ADDRESS][DOM…" at bounding box center [100, 125] width 193 height 76
drag, startPoint x: 51, startPoint y: 103, endPoint x: 55, endPoint y: 104, distance: 4.0
click at [60, 104] on p "Name: [PERSON_NAME]" at bounding box center [101, 105] width 184 height 6
drag, startPoint x: 60, startPoint y: 104, endPoint x: 23, endPoint y: 104, distance: 36.6
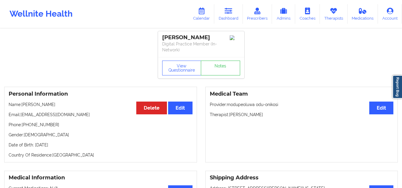
click at [23, 104] on p "Name: [PERSON_NAME]" at bounding box center [101, 105] width 184 height 6
copy p "[PERSON_NAME]"
drag, startPoint x: 270, startPoint y: 117, endPoint x: 208, endPoint y: 112, distance: 62.0
click at [208, 112] on div "Medical Team Edit Provider: modupeoluwa odu-onikosi Therapist: [PERSON_NAME]" at bounding box center [301, 125] width 193 height 76
copy p "Therapist: [PERSON_NAME]"
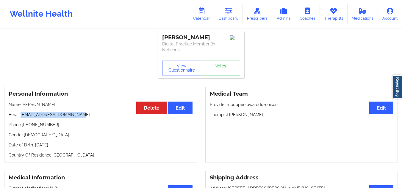
drag, startPoint x: 80, startPoint y: 115, endPoint x: 21, endPoint y: 112, distance: 59.2
click at [21, 112] on p "Email: [EMAIL_ADDRESS][DOMAIN_NAME]" at bounding box center [101, 115] width 184 height 6
copy p "[EMAIL_ADDRESS][DOMAIN_NAME]"
